Goal: Task Accomplishment & Management: Contribute content

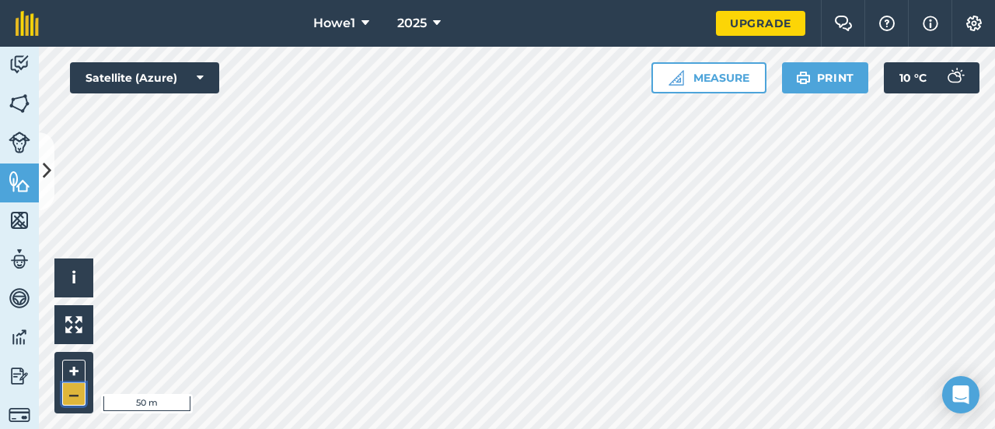
click at [76, 398] on button "–" at bounding box center [73, 394] width 23 height 23
click at [708, 74] on button "Measure" at bounding box center [709, 77] width 115 height 31
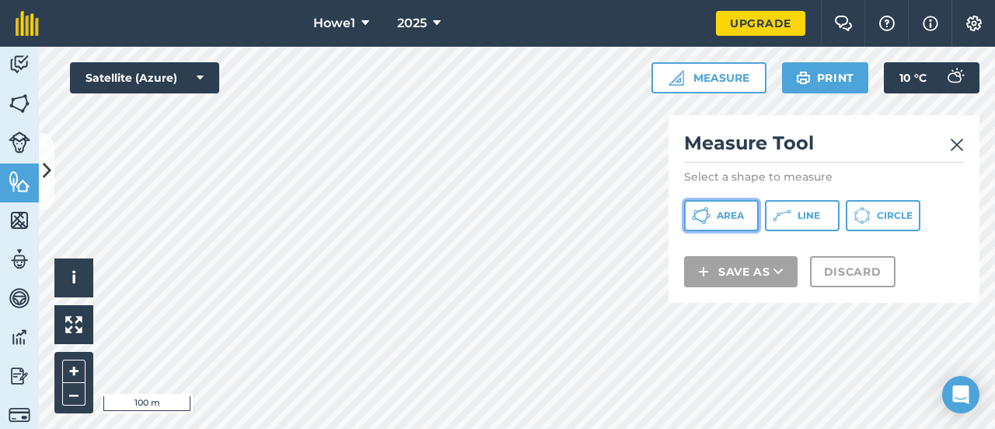
click at [728, 227] on button "Area" at bounding box center [721, 215] width 75 height 31
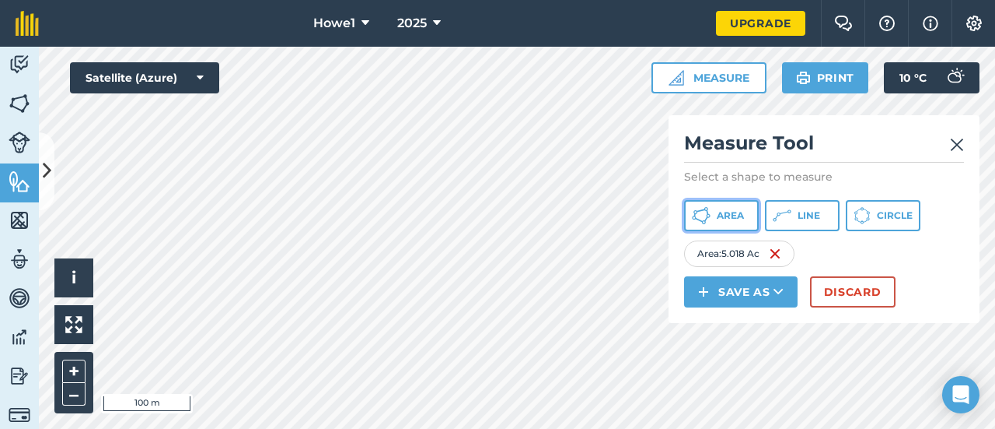
click at [734, 222] on button "Area" at bounding box center [721, 215] width 75 height 31
click at [726, 219] on span "Area" at bounding box center [730, 215] width 27 height 12
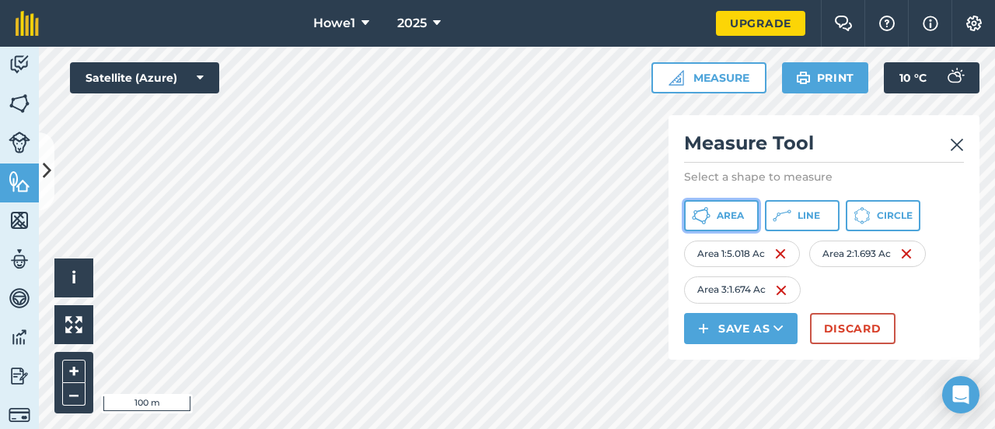
click at [737, 223] on button "Area" at bounding box center [721, 215] width 75 height 31
click at [733, 212] on span "Area" at bounding box center [730, 215] width 27 height 12
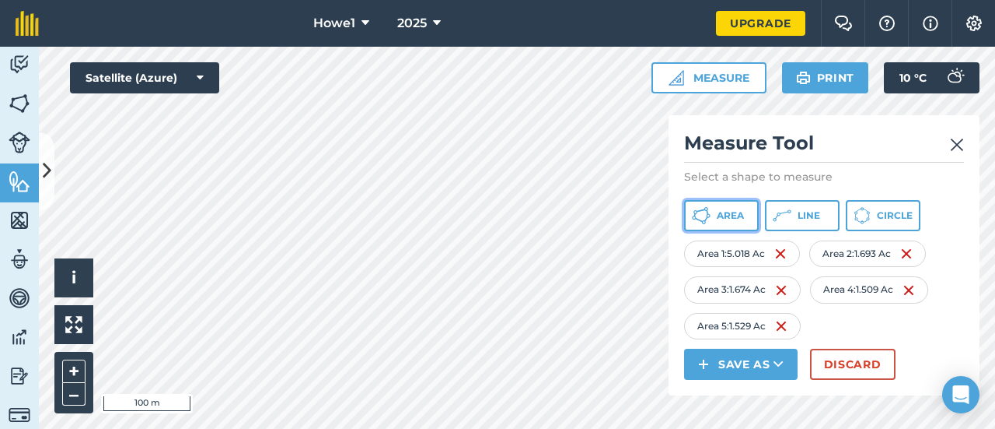
click at [714, 212] on button "Area" at bounding box center [721, 215] width 75 height 31
click at [716, 215] on button "Area" at bounding box center [721, 215] width 75 height 31
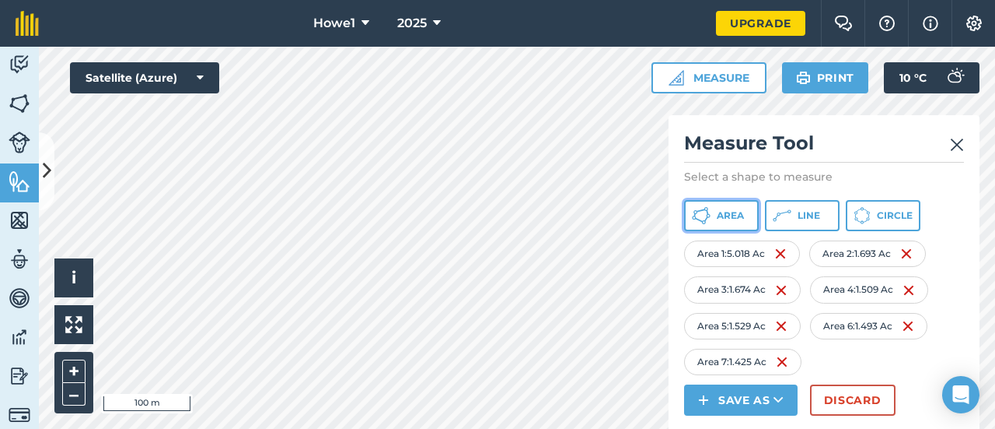
click at [735, 219] on span "Area" at bounding box center [730, 215] width 27 height 12
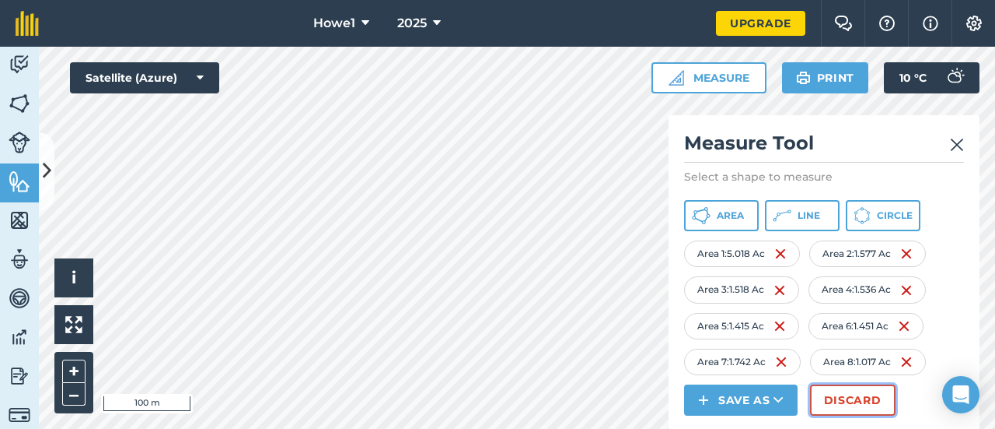
click at [863, 403] on button "Discard" at bounding box center [853, 399] width 86 height 31
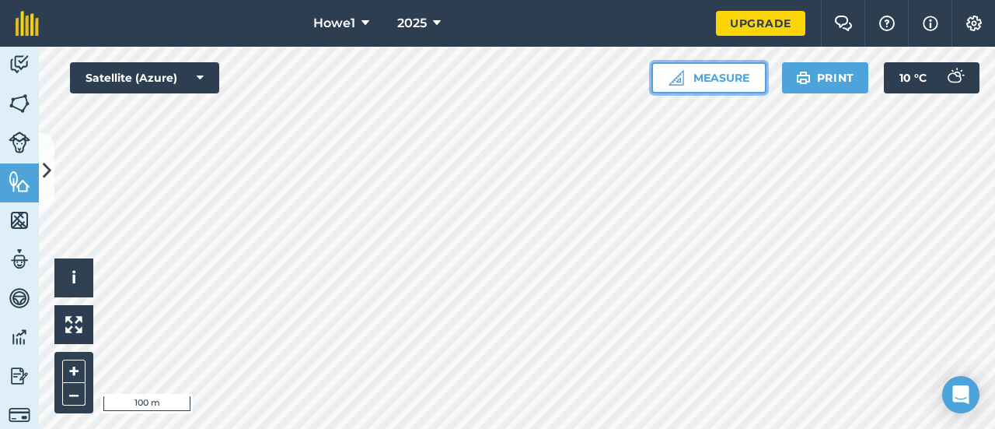
click at [717, 85] on button "Measure" at bounding box center [709, 77] width 115 height 31
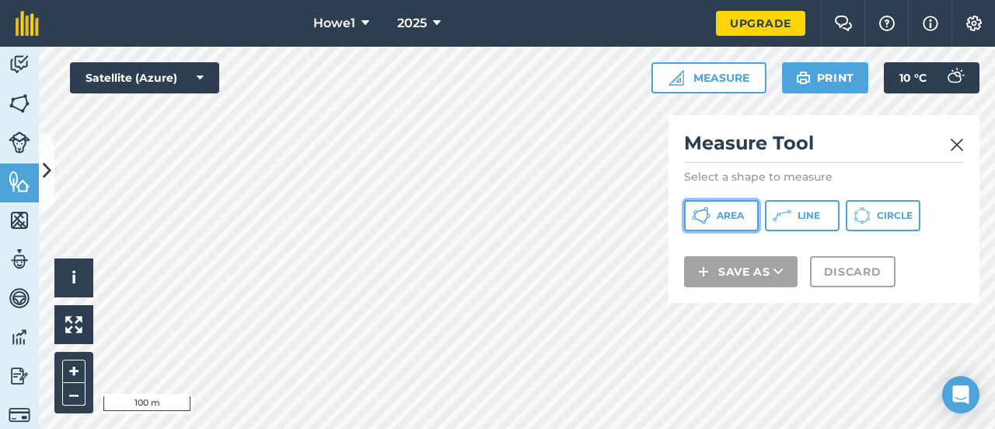
click at [734, 209] on span "Area" at bounding box center [730, 215] width 27 height 12
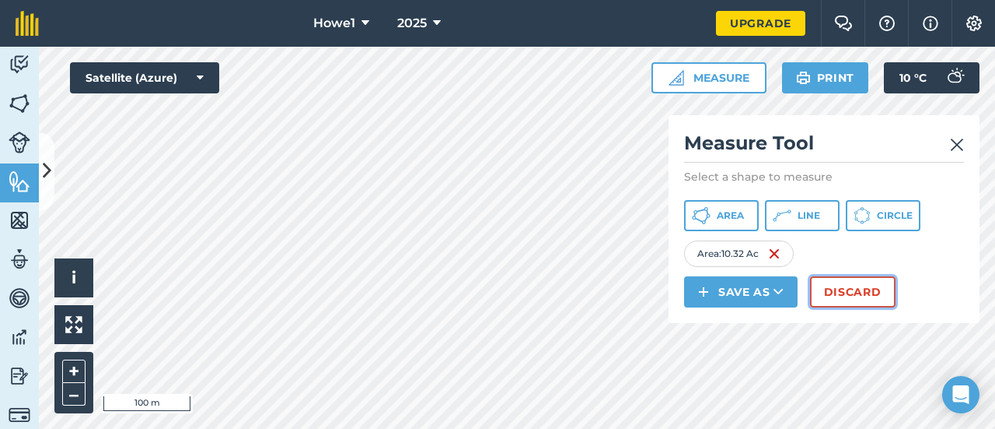
click at [834, 287] on button "Discard" at bounding box center [853, 291] width 86 height 31
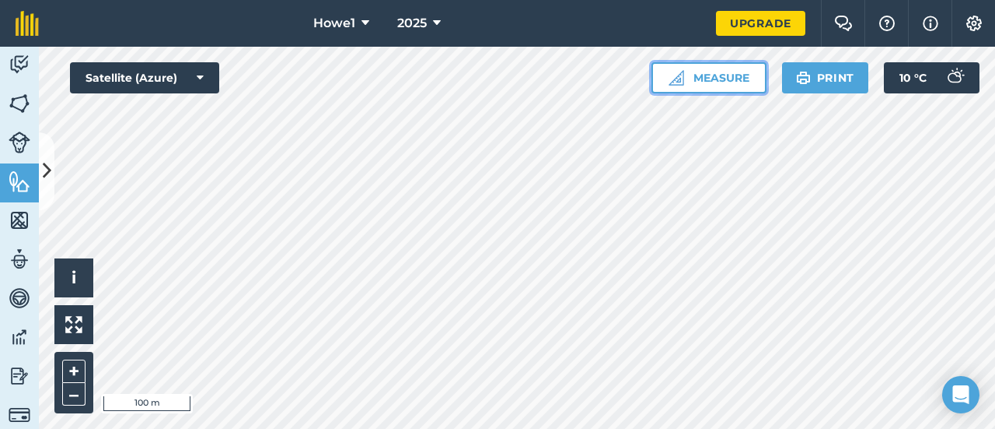
click at [720, 82] on button "Measure" at bounding box center [709, 77] width 115 height 31
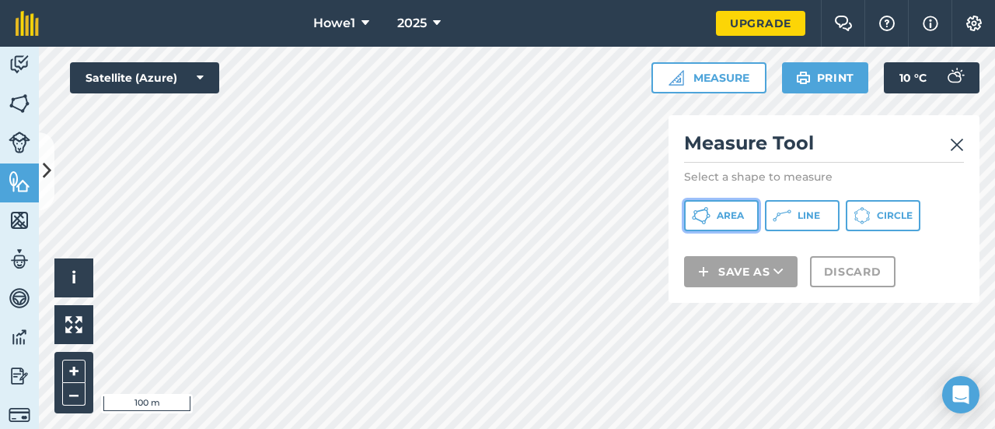
click at [734, 218] on span "Area" at bounding box center [730, 215] width 27 height 12
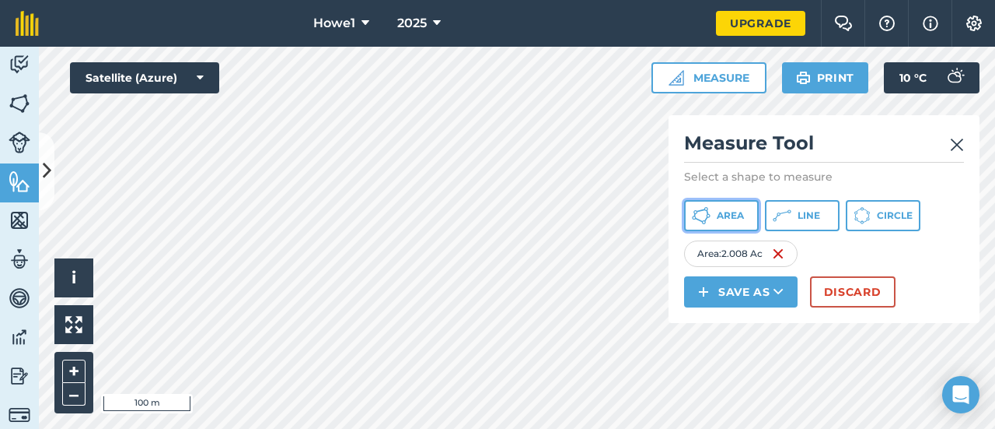
click at [730, 215] on span "Area" at bounding box center [730, 215] width 27 height 12
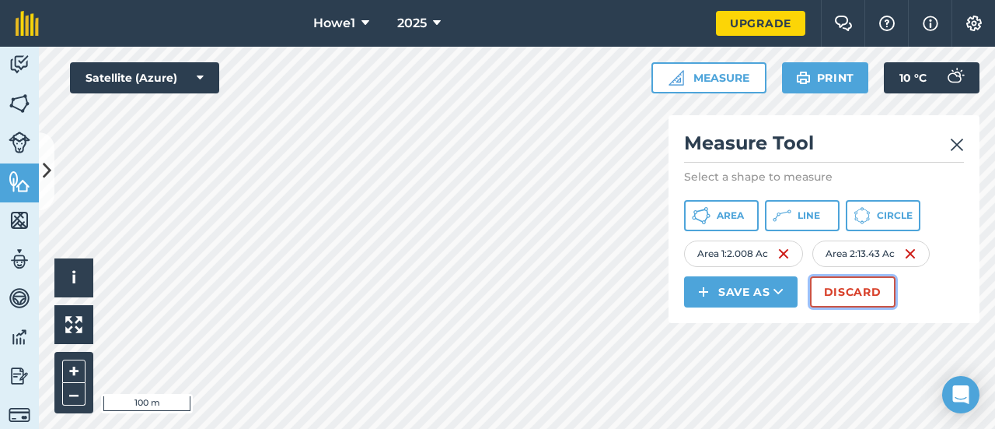
click at [838, 289] on button "Discard" at bounding box center [853, 291] width 86 height 31
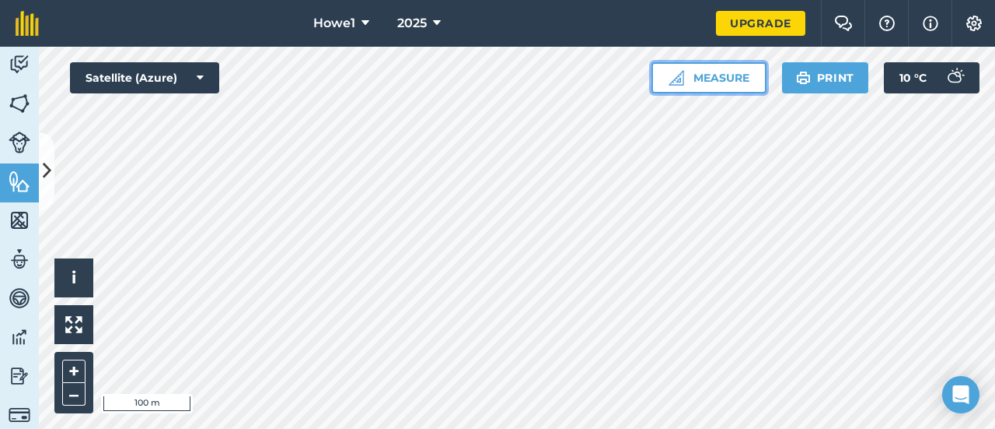
click at [711, 85] on button "Measure" at bounding box center [709, 77] width 115 height 31
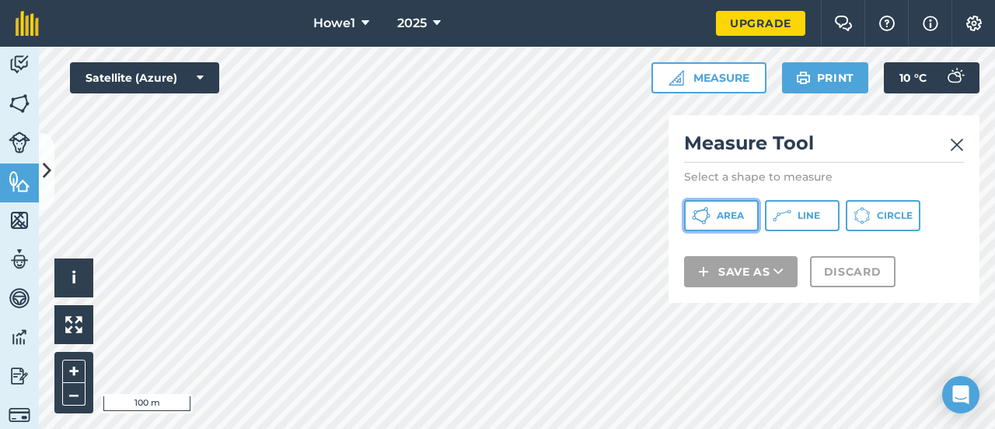
click at [742, 215] on span "Area" at bounding box center [730, 215] width 27 height 12
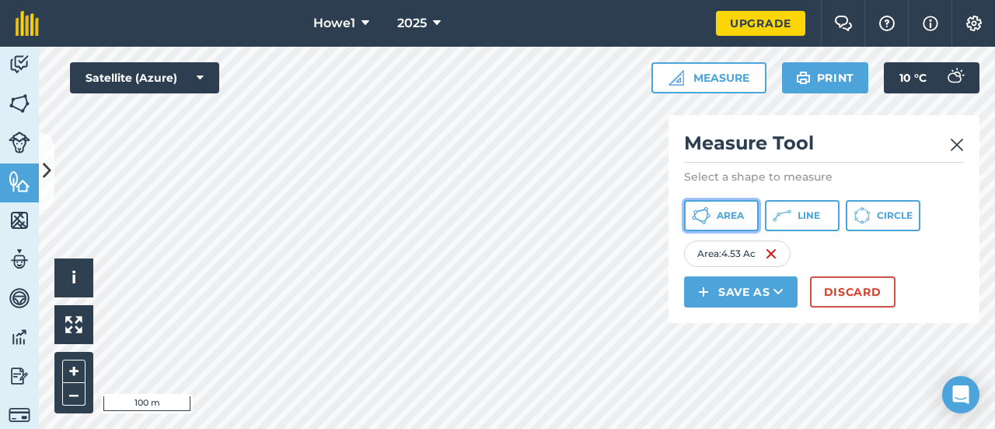
click at [725, 216] on span "Area" at bounding box center [730, 215] width 27 height 12
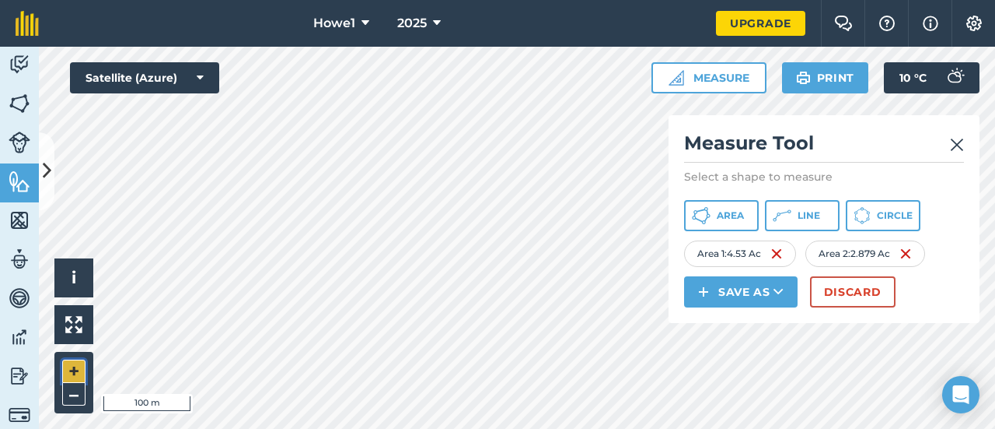
click at [75, 375] on button "+" at bounding box center [73, 370] width 23 height 23
click at [76, 373] on button "+" at bounding box center [73, 370] width 23 height 23
click at [81, 369] on button "+" at bounding box center [73, 370] width 23 height 23
click at [76, 394] on button "–" at bounding box center [73, 394] width 23 height 23
drag, startPoint x: 76, startPoint y: 394, endPoint x: 68, endPoint y: 394, distance: 7.8
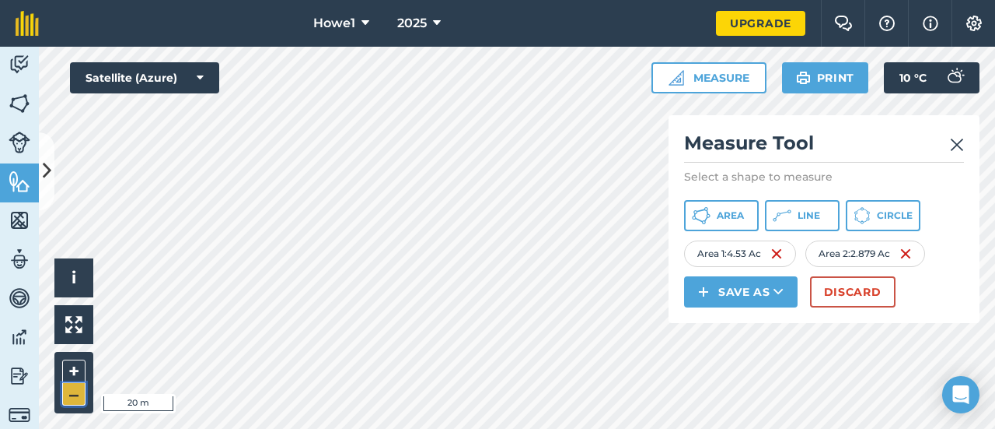
click at [68, 394] on button "–" at bounding box center [73, 394] width 23 height 23
click at [72, 394] on button "–" at bounding box center [73, 394] width 23 height 23
click at [831, 286] on button "Discard" at bounding box center [853, 291] width 86 height 31
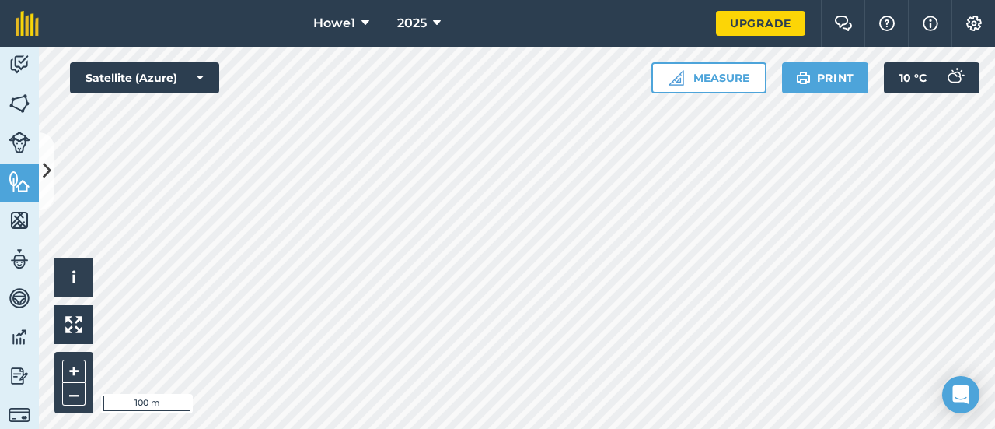
click at [639, 428] on html "Howe1 2025 Upgrade Farm Chat Help Info Settings Map printing is not available o…" at bounding box center [497, 214] width 995 height 429
click at [720, 82] on button "Measure" at bounding box center [709, 77] width 115 height 31
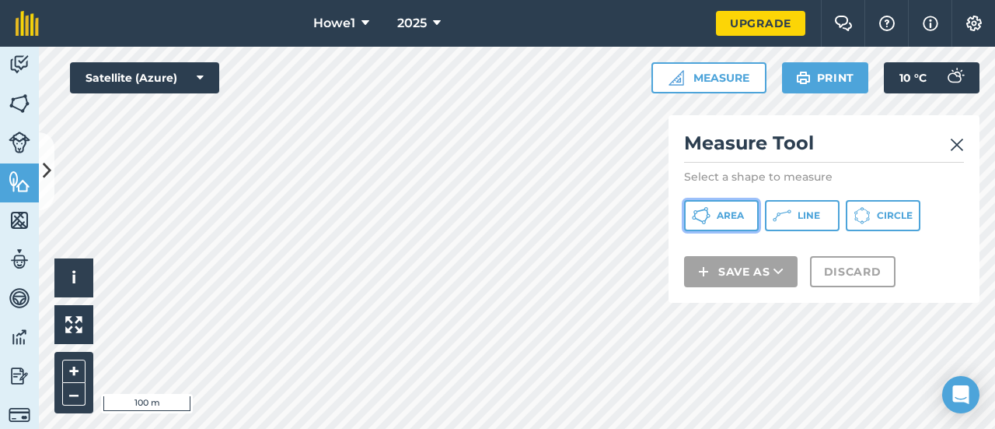
click at [733, 218] on span "Area" at bounding box center [730, 215] width 27 height 12
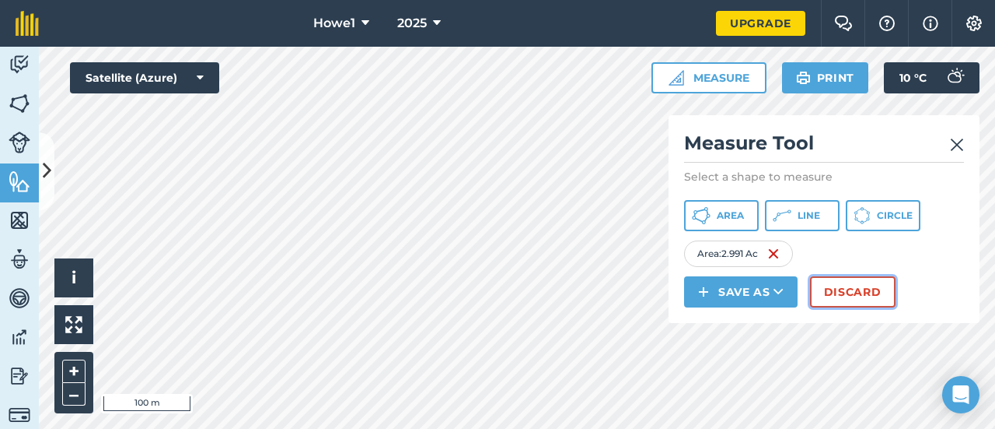
click at [860, 289] on button "Discard" at bounding box center [853, 291] width 86 height 31
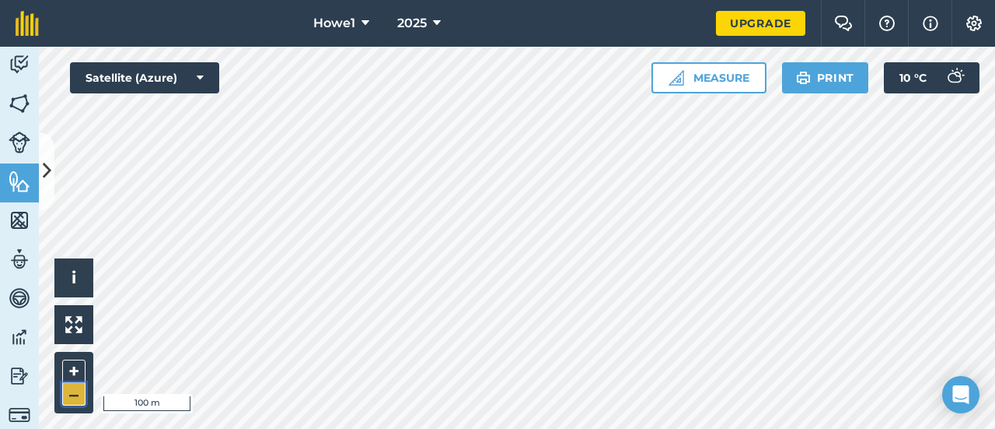
click at [77, 398] on button "–" at bounding box center [73, 394] width 23 height 23
click at [78, 393] on button "–" at bounding box center [73, 394] width 23 height 23
click at [83, 376] on button "+" at bounding box center [73, 370] width 23 height 23
click at [48, 175] on icon at bounding box center [47, 170] width 9 height 27
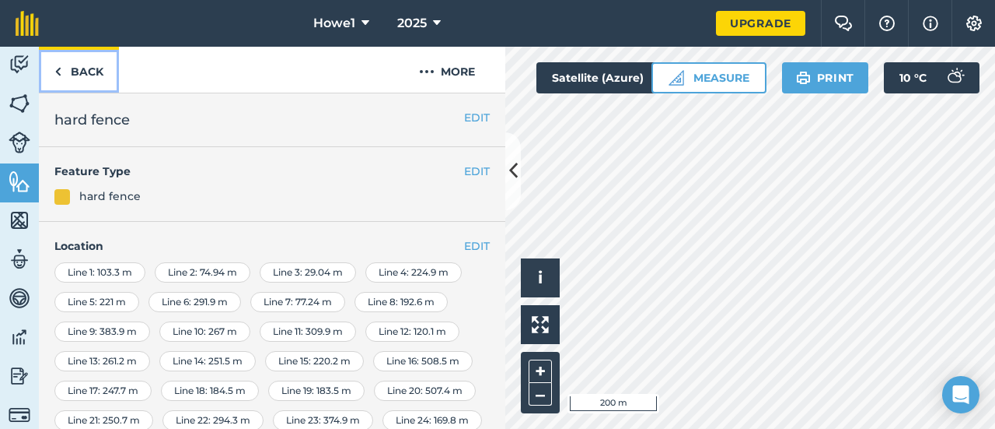
click at [96, 71] on link "Back" at bounding box center [79, 70] width 80 height 46
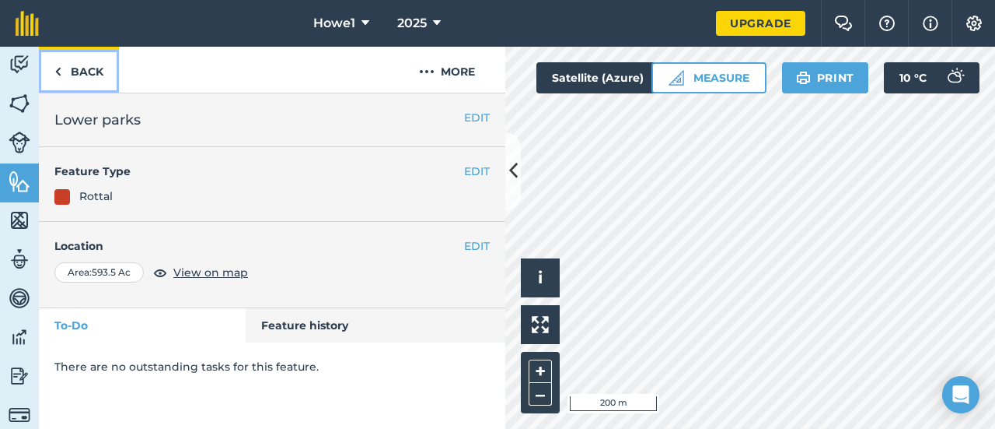
click at [89, 73] on link "Back" at bounding box center [79, 70] width 80 height 46
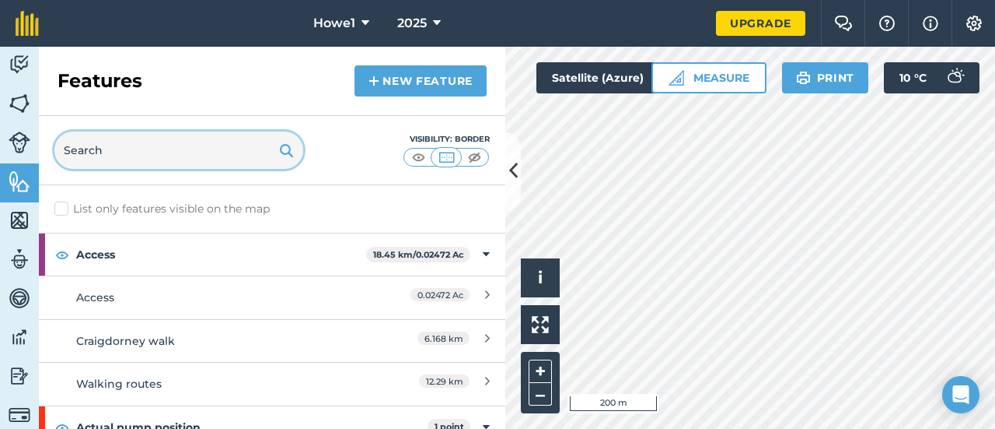
click at [143, 141] on input "text" at bounding box center [178, 149] width 249 height 37
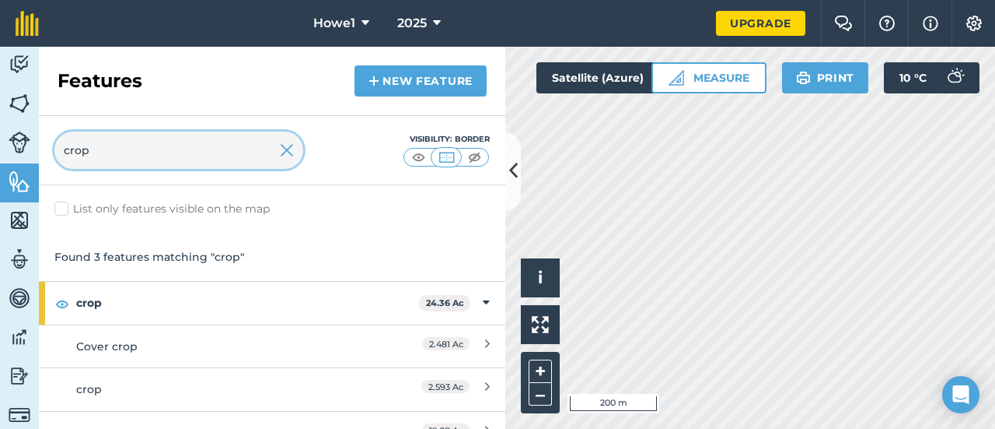
type input "crop"
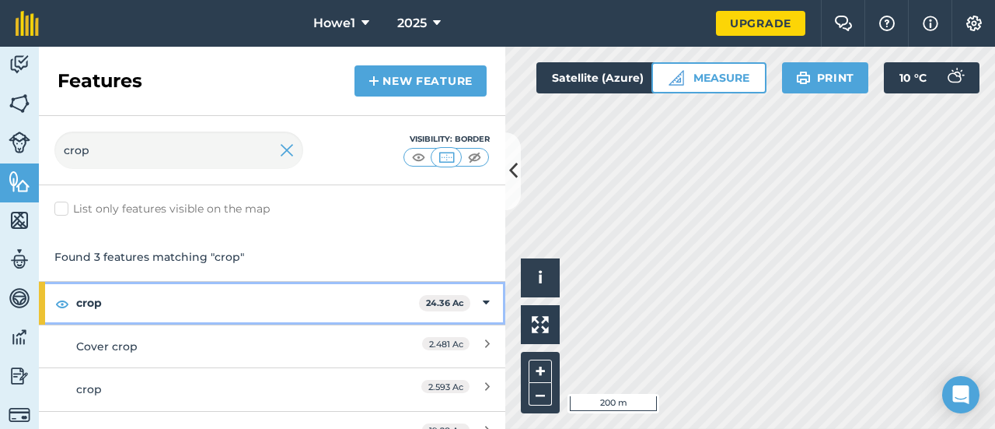
click at [180, 309] on strong "crop" at bounding box center [247, 303] width 343 height 42
click at [184, 306] on strong "crop" at bounding box center [249, 303] width 346 height 42
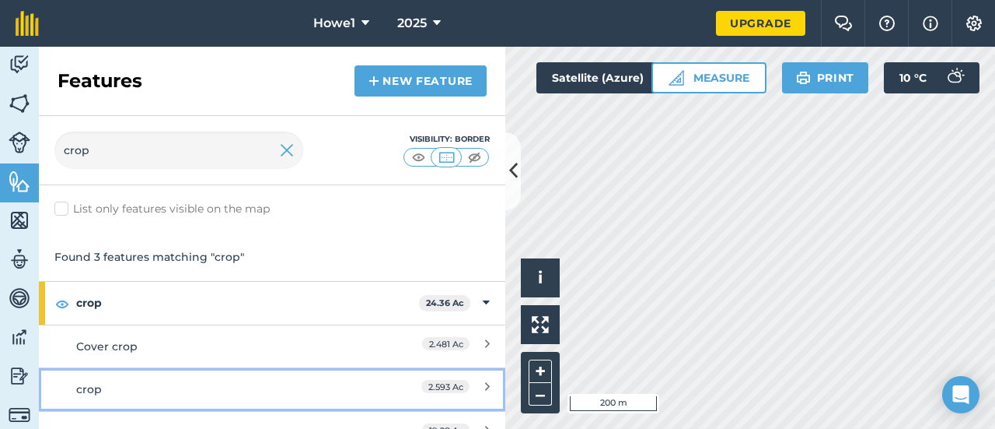
click at [212, 389] on div "crop" at bounding box center [214, 388] width 276 height 17
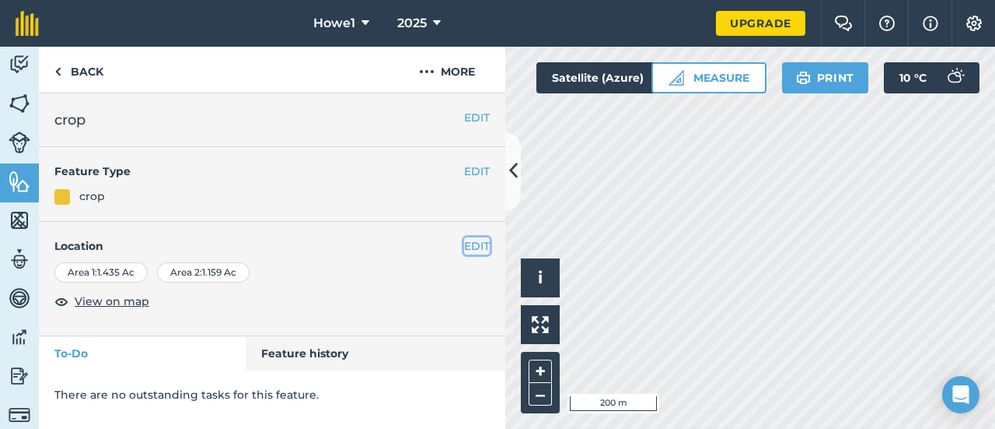
click at [478, 245] on button "EDIT" at bounding box center [477, 245] width 26 height 17
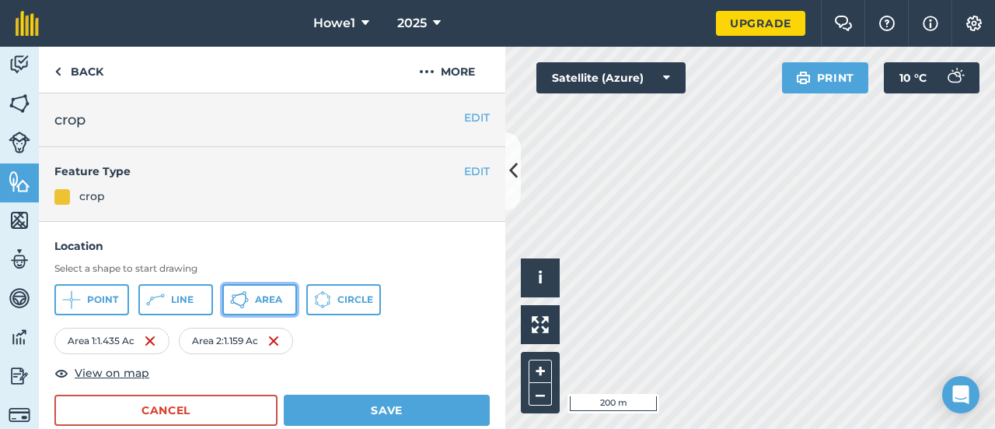
click at [257, 295] on span "Area" at bounding box center [268, 299] width 27 height 12
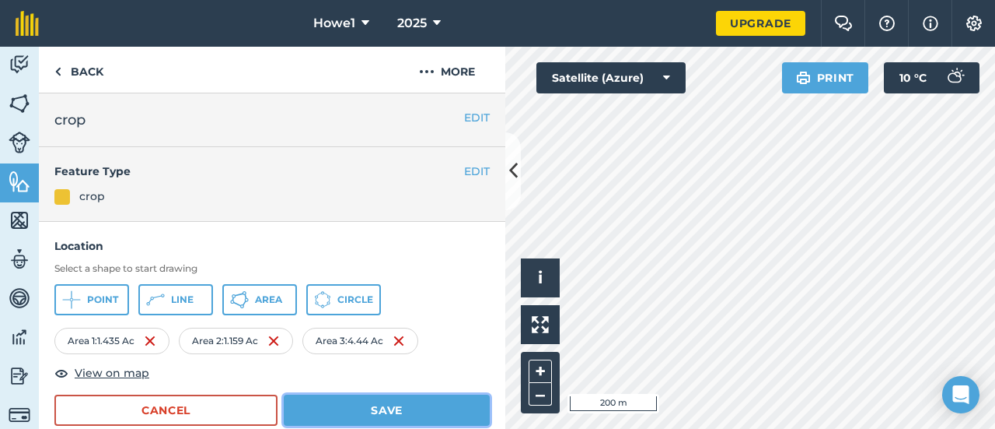
click at [394, 397] on button "Save" at bounding box center [387, 409] width 206 height 31
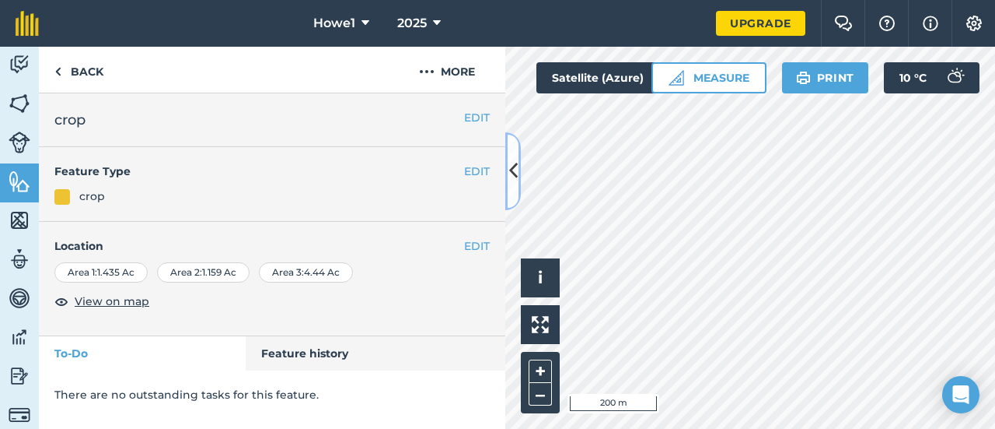
click at [514, 177] on icon at bounding box center [513, 170] width 9 height 27
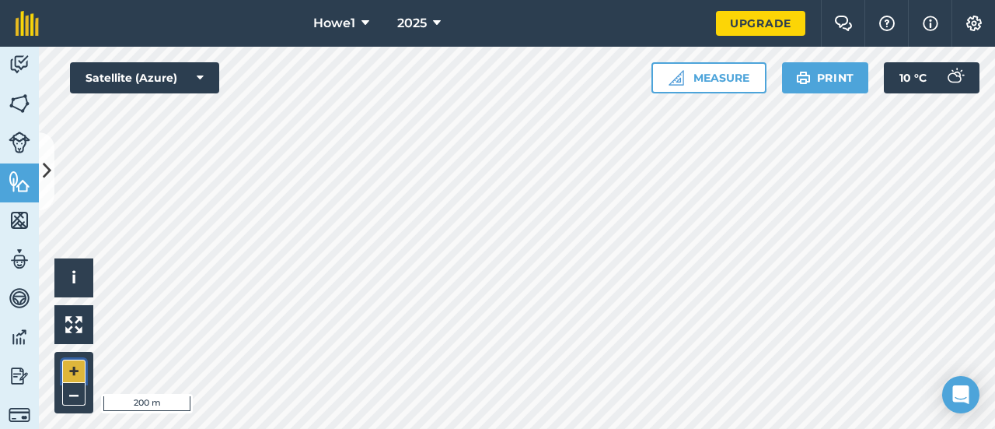
click at [74, 373] on button "+" at bounding box center [73, 370] width 23 height 23
click at [76, 397] on button "–" at bounding box center [73, 394] width 23 height 23
click at [721, 82] on button "Measure" at bounding box center [709, 77] width 115 height 31
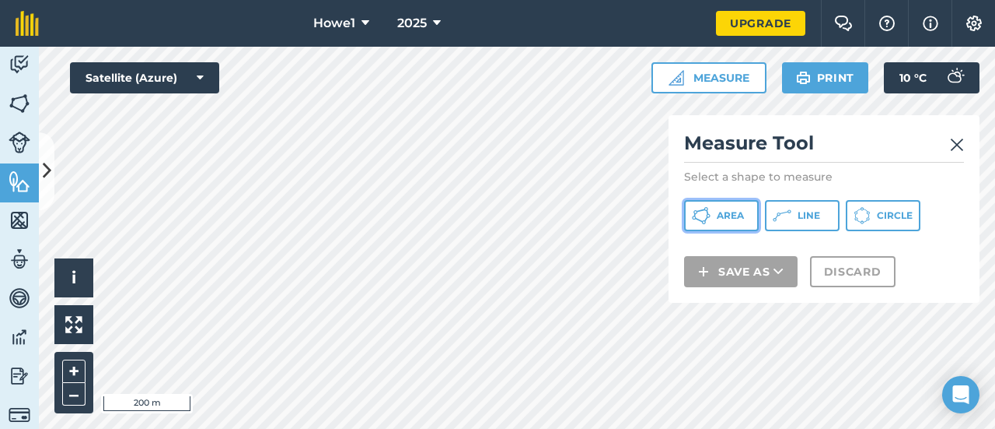
click at [736, 216] on span "Area" at bounding box center [730, 215] width 27 height 12
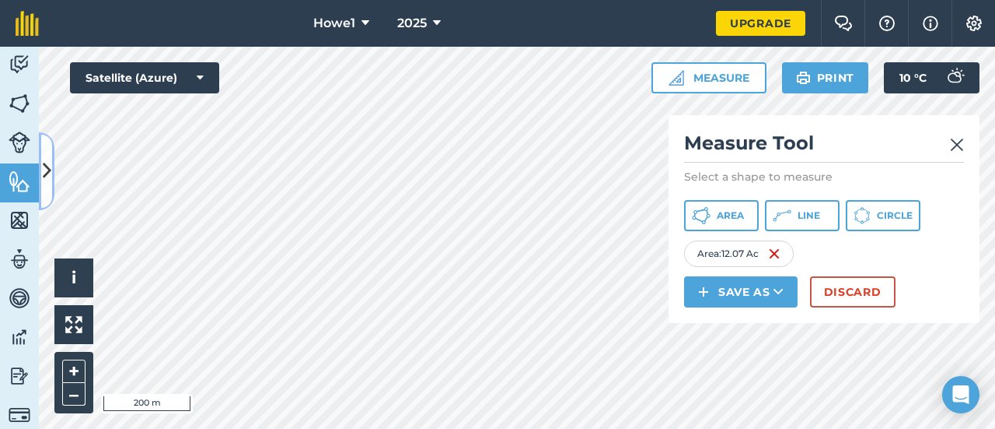
click at [48, 178] on icon at bounding box center [47, 170] width 9 height 27
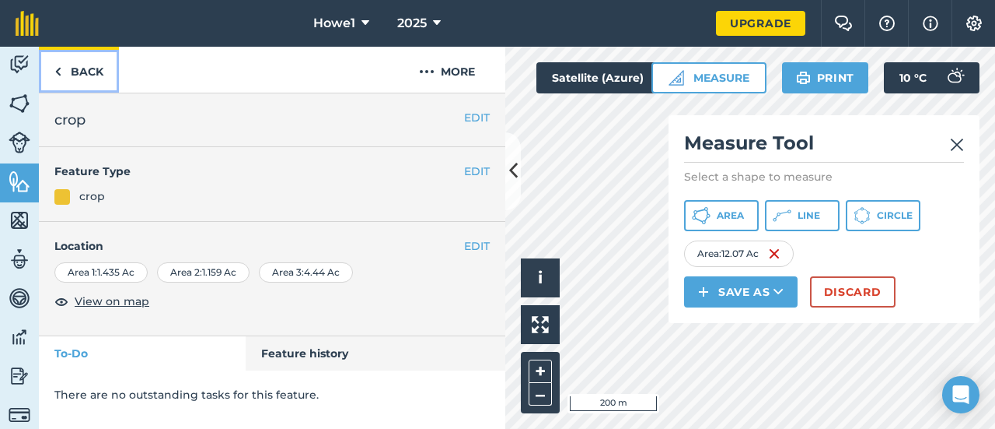
click at [81, 78] on link "Back" at bounding box center [79, 70] width 80 height 46
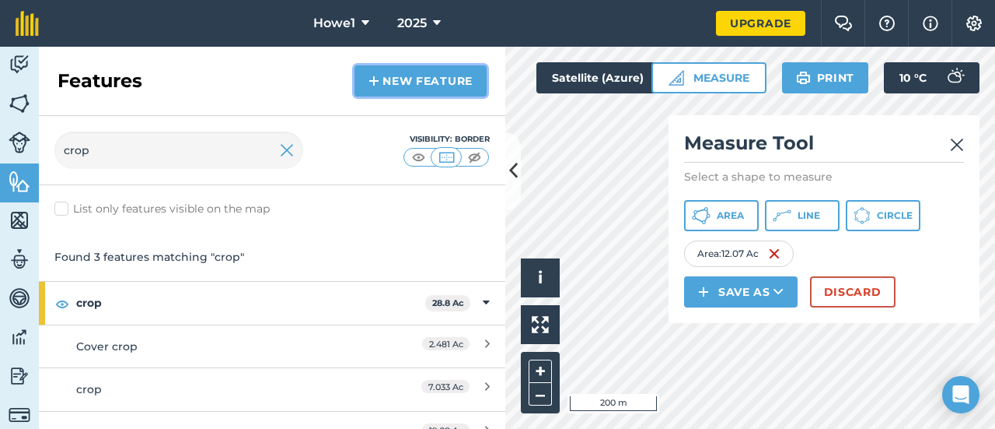
click at [403, 80] on link "New feature" at bounding box center [421, 80] width 132 height 31
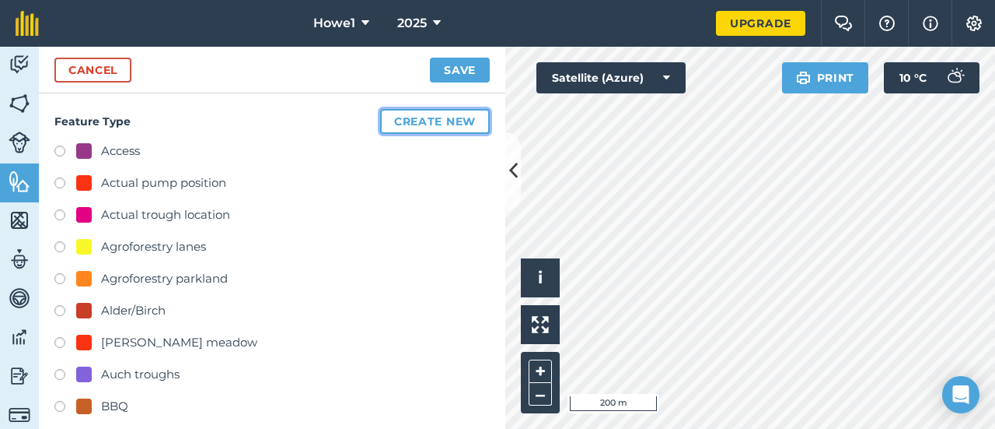
click at [434, 124] on button "Create new" at bounding box center [435, 121] width 110 height 25
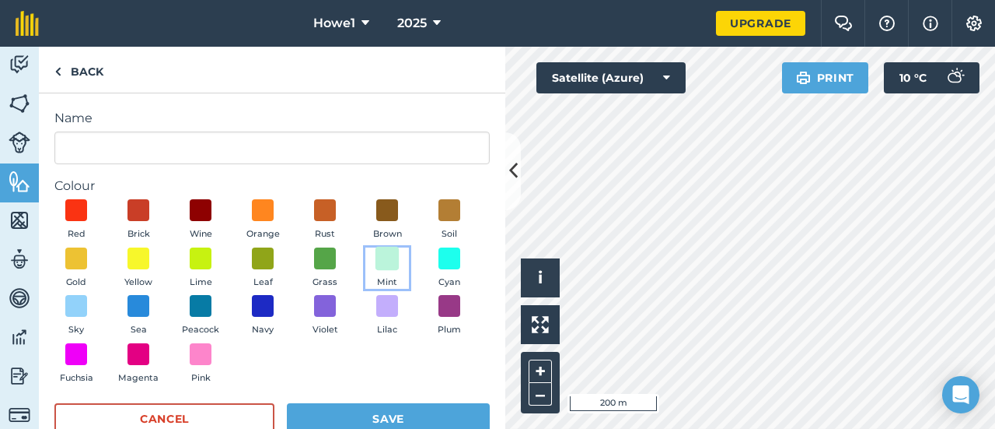
click at [376, 270] on span at bounding box center [388, 258] width 24 height 24
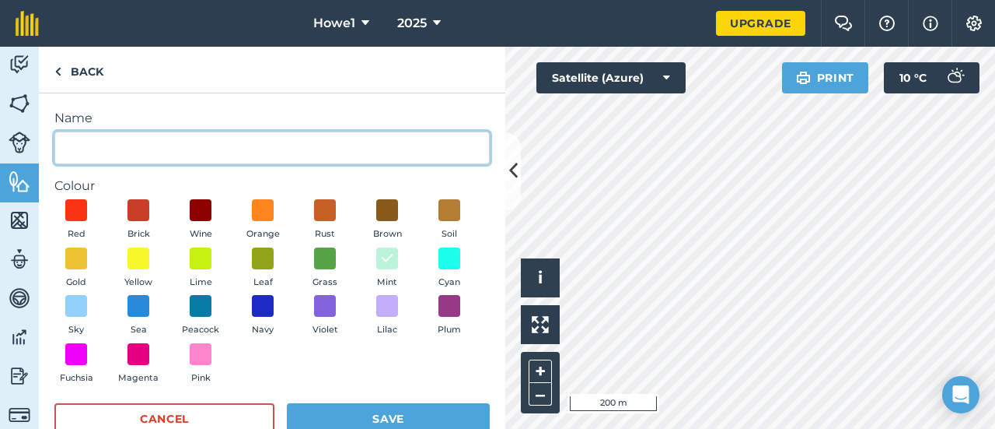
click at [162, 154] on input "Name" at bounding box center [272, 147] width 436 height 33
type input "flood line"
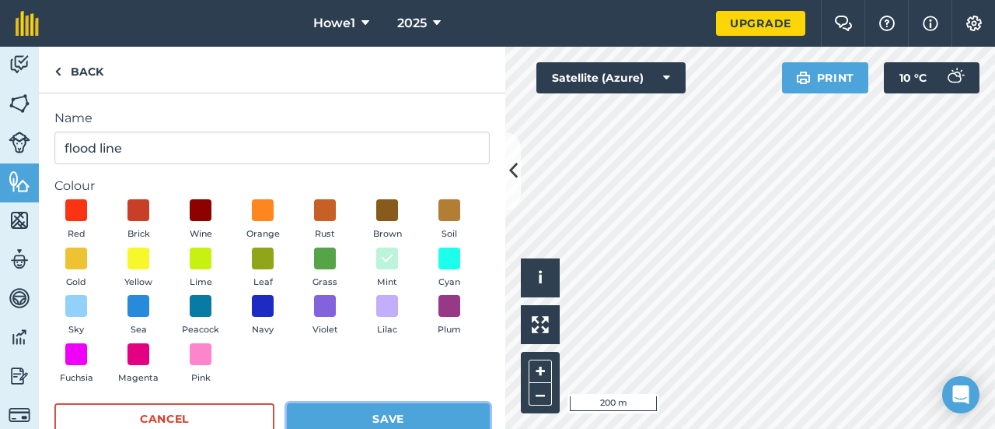
click at [305, 414] on button "Save" at bounding box center [388, 418] width 203 height 31
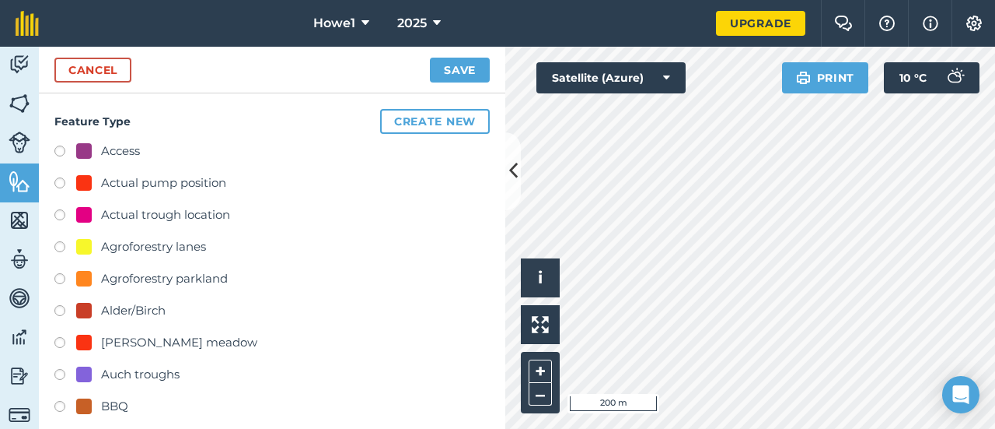
radio input "true"
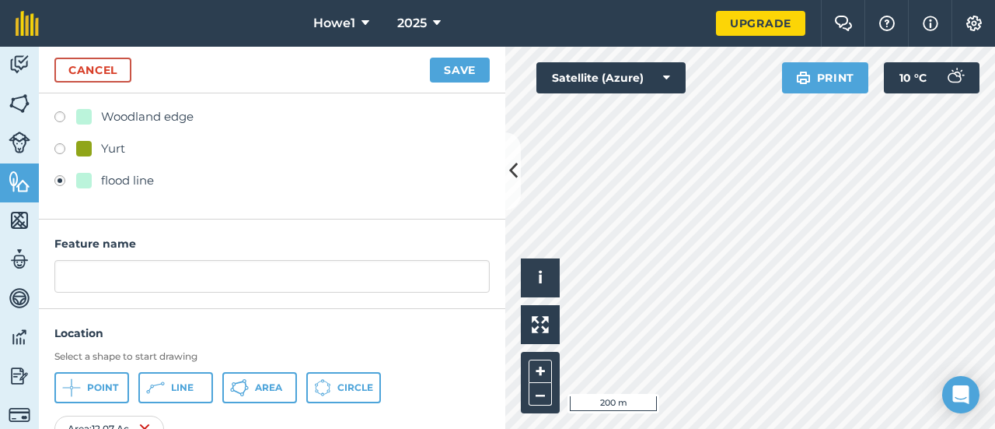
scroll to position [2782, 0]
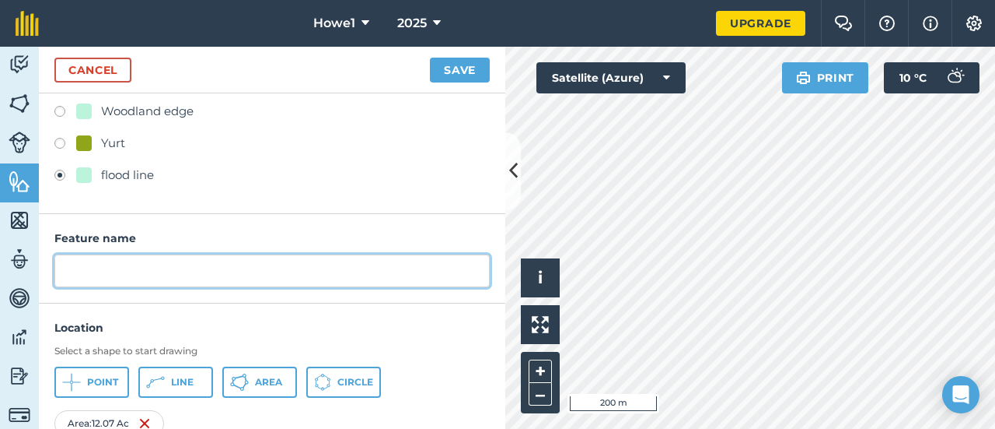
click at [317, 269] on input "text" at bounding box center [272, 270] width 436 height 33
type input "flood line"
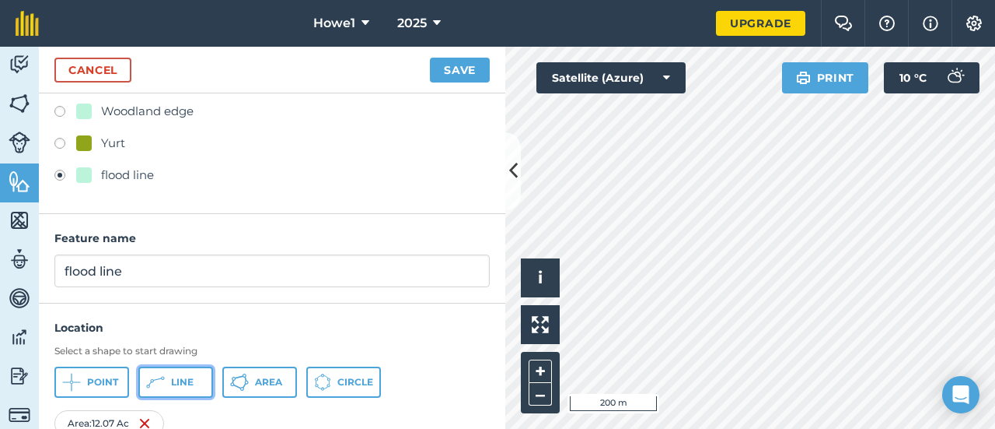
click at [176, 380] on span "Line" at bounding box center [182, 382] width 23 height 12
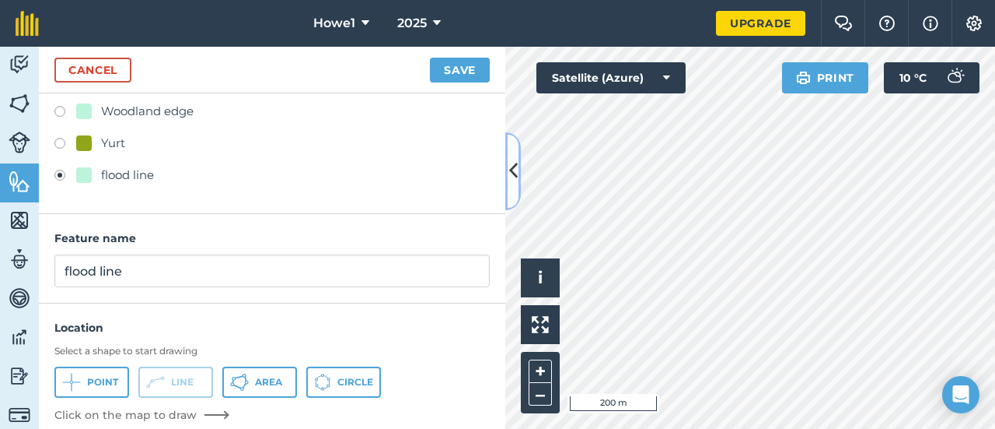
click at [515, 191] on button at bounding box center [514, 171] width 16 height 78
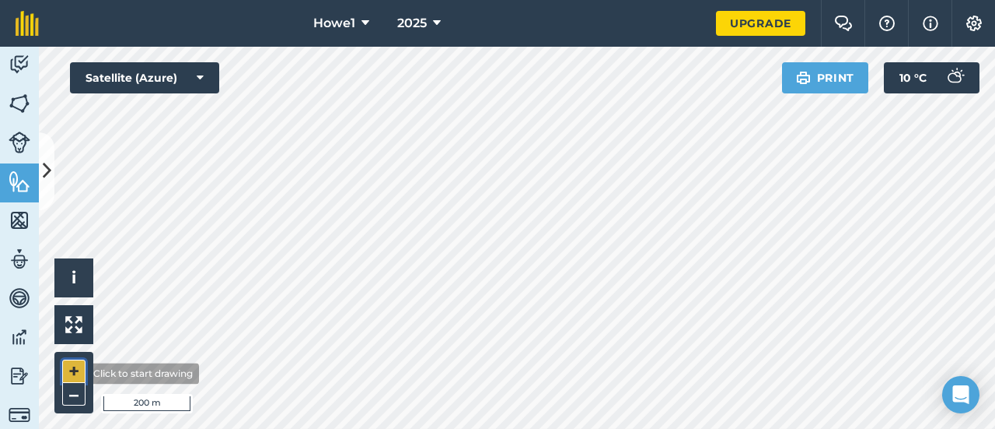
click at [75, 373] on button "+" at bounding box center [73, 370] width 23 height 23
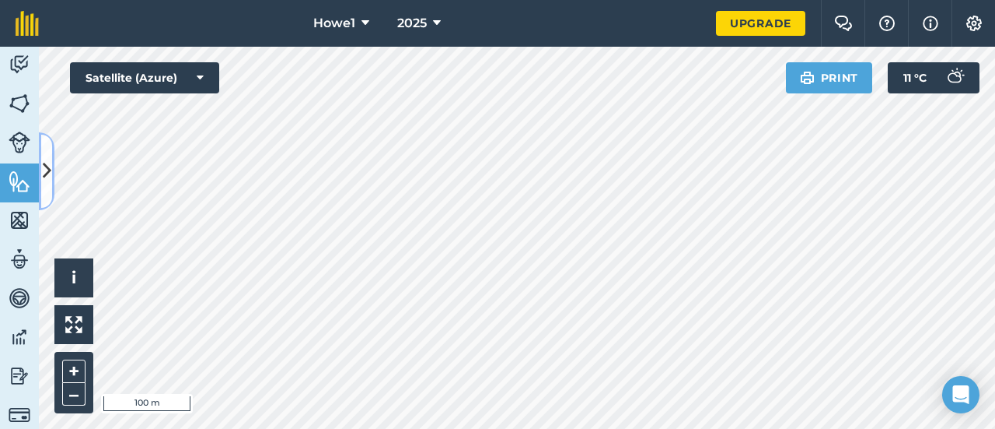
click at [44, 167] on icon at bounding box center [47, 170] width 9 height 27
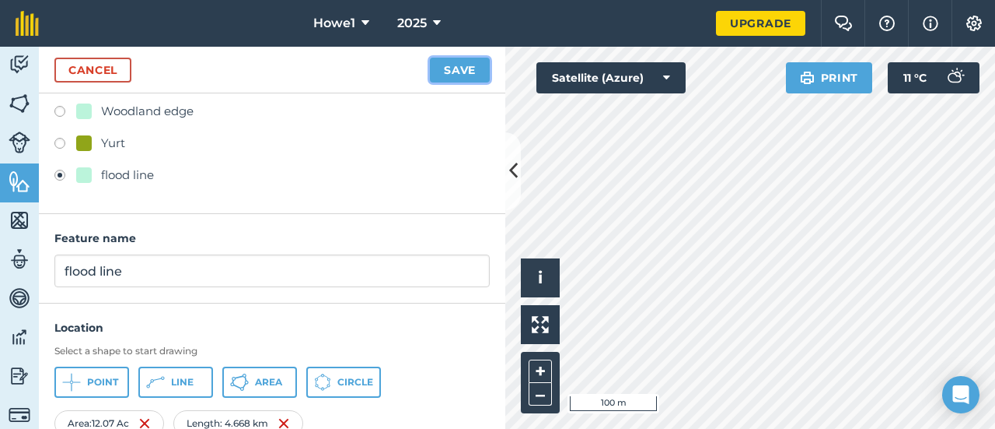
click at [449, 78] on button "Save" at bounding box center [460, 70] width 60 height 25
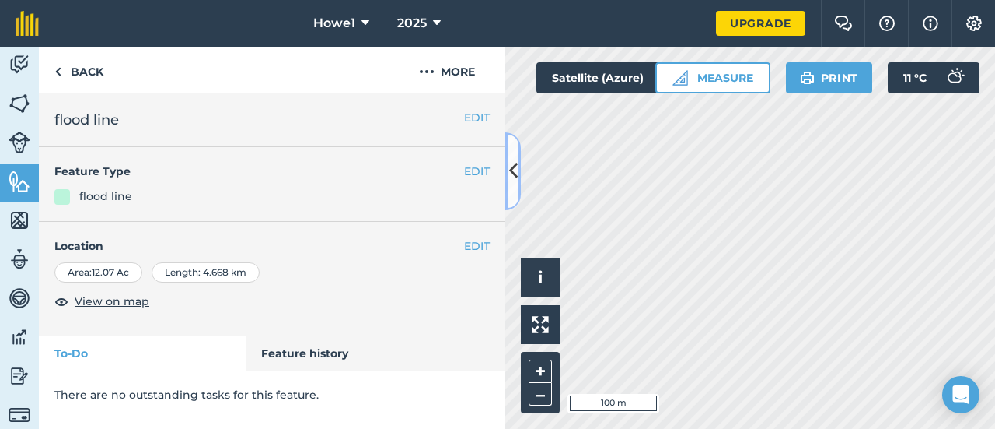
click at [514, 162] on icon at bounding box center [513, 170] width 9 height 27
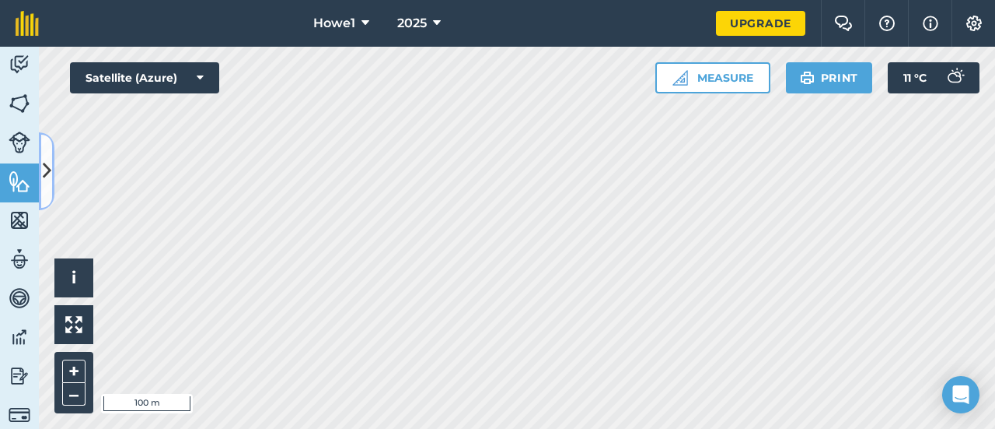
click at [49, 159] on icon at bounding box center [47, 170] width 9 height 27
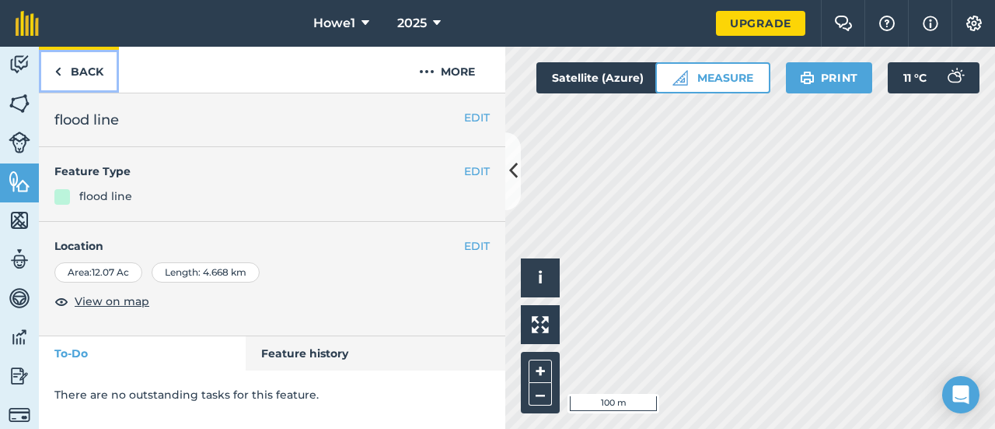
click at [89, 68] on link "Back" at bounding box center [79, 70] width 80 height 46
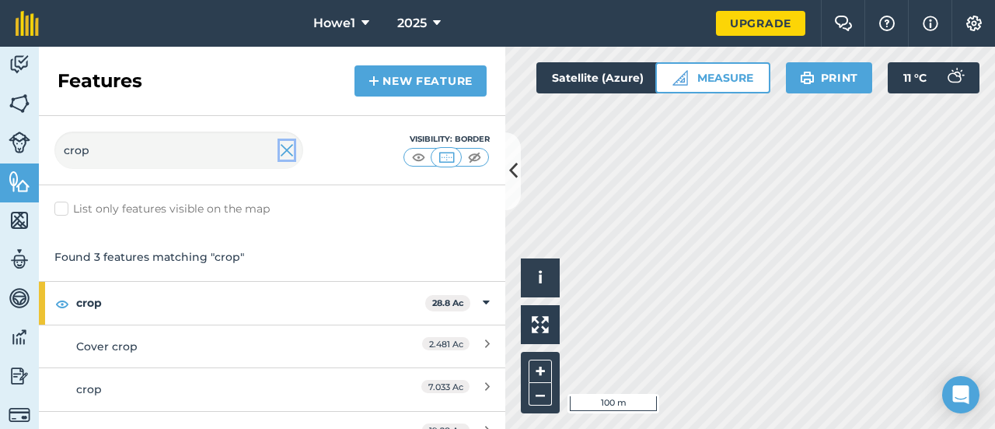
click at [289, 147] on img at bounding box center [287, 150] width 14 height 19
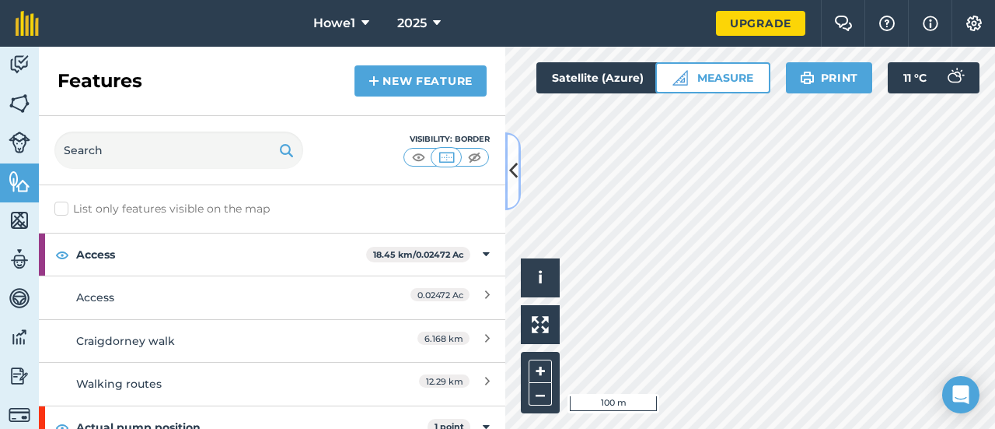
click at [513, 183] on icon at bounding box center [513, 170] width 9 height 27
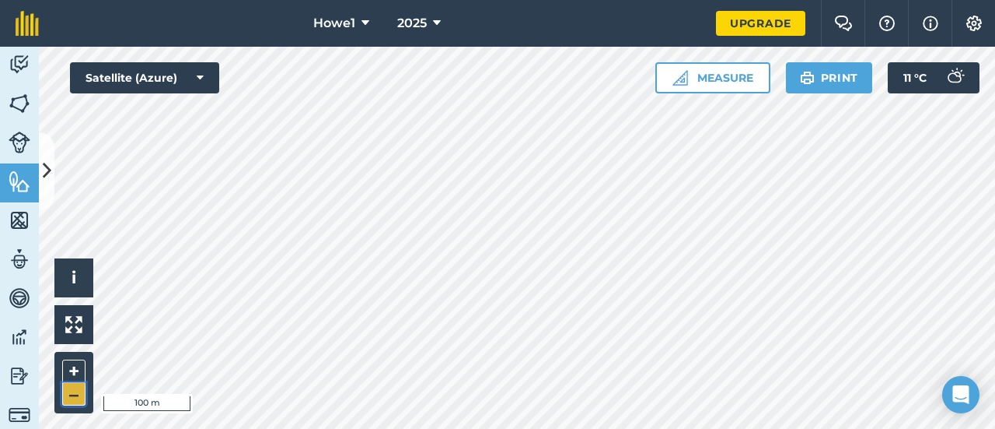
click at [72, 401] on button "–" at bounding box center [73, 394] width 23 height 23
click at [78, 393] on button "–" at bounding box center [73, 394] width 23 height 23
